Goal: Navigation & Orientation: Find specific page/section

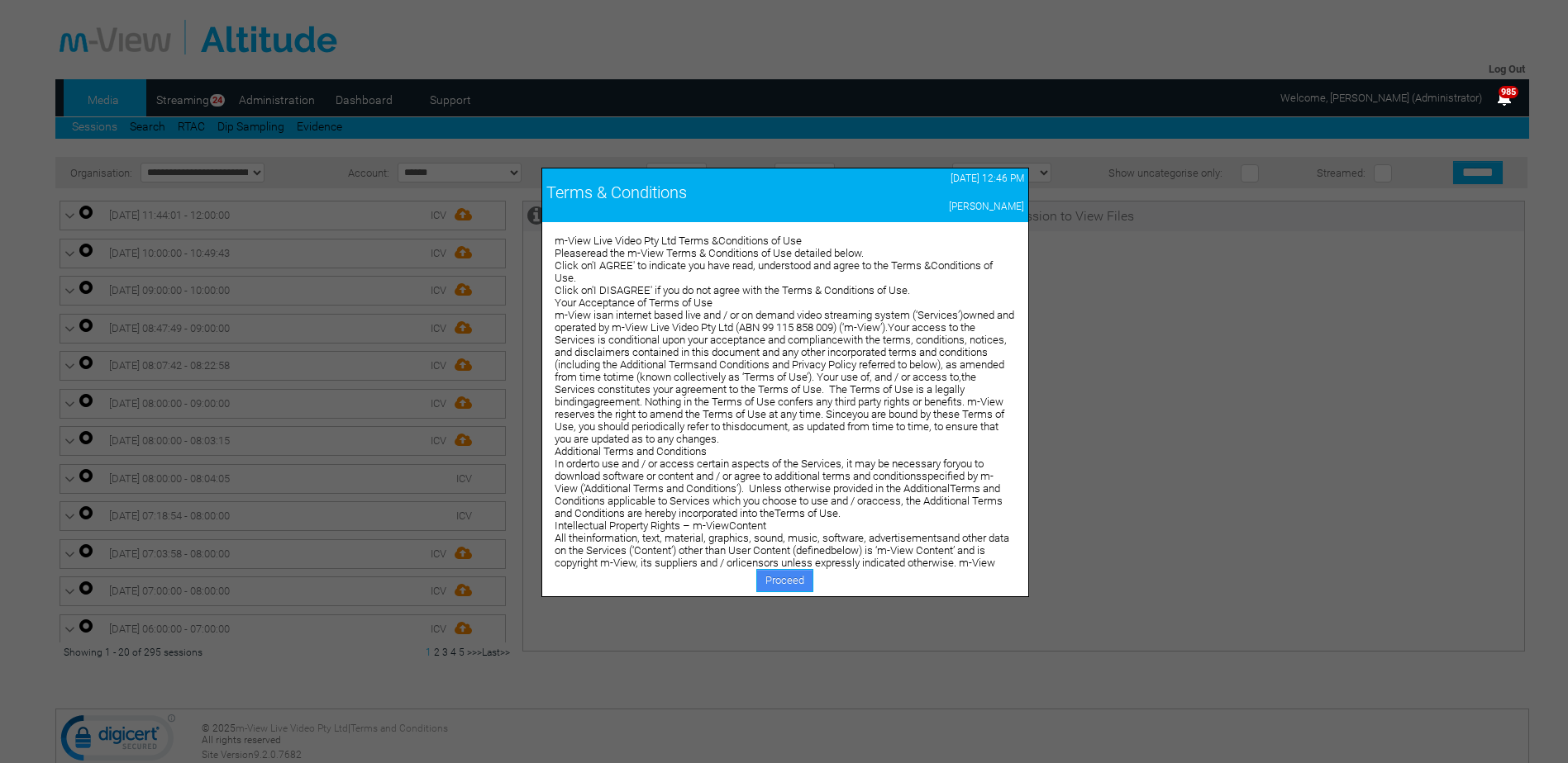
click at [769, 583] on link "Proceed" at bounding box center [785, 581] width 57 height 23
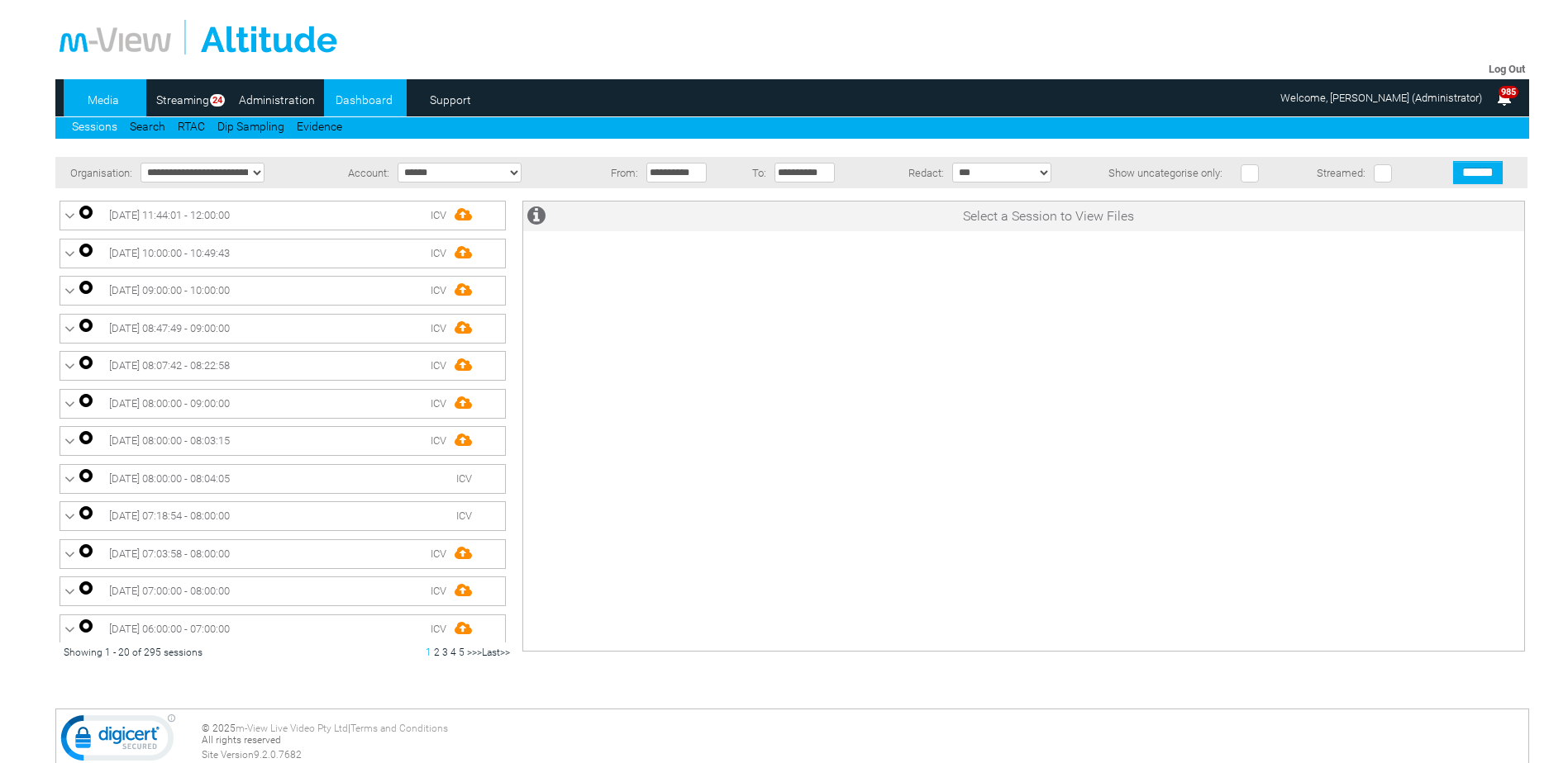
click at [360, 102] on link "Dashboard" at bounding box center [364, 100] width 80 height 25
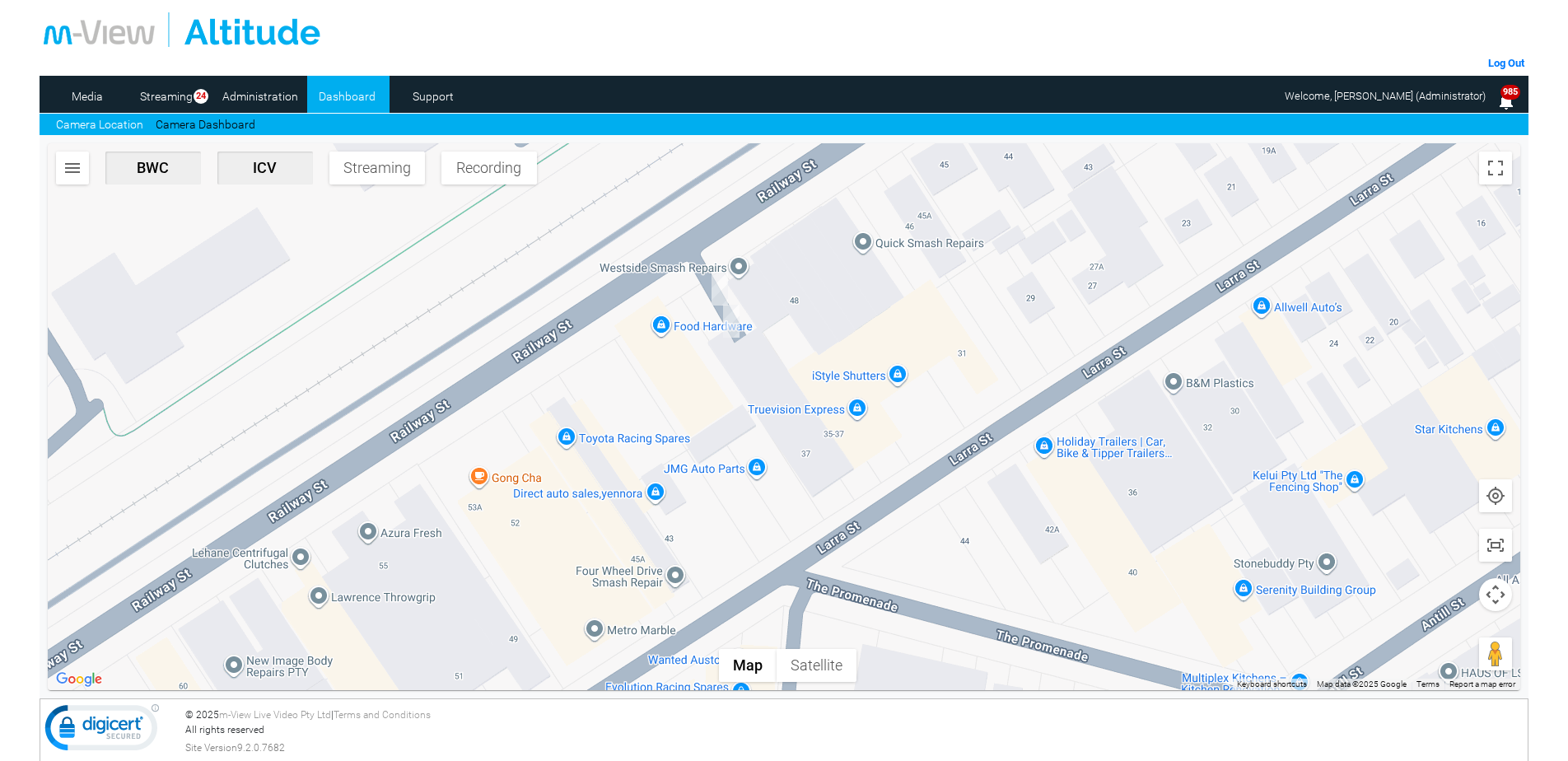
drag, startPoint x: 725, startPoint y: 277, endPoint x: 710, endPoint y: 333, distance: 58.0
click at [710, 333] on div at bounding box center [784, 416] width 1473 height 547
